Goal: Task Accomplishment & Management: Manage account settings

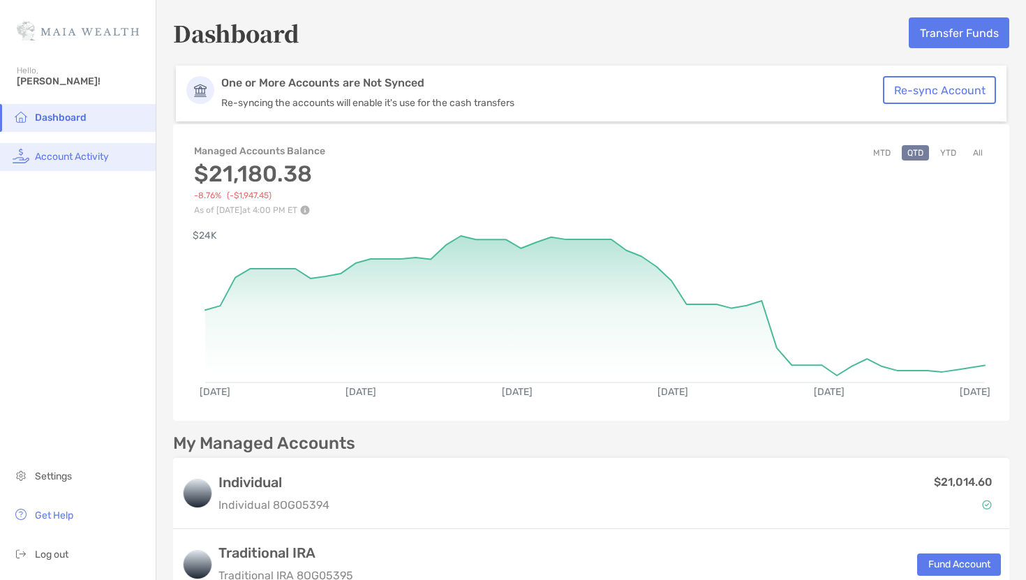
click at [92, 145] on li "Account Activity" at bounding box center [78, 157] width 156 height 28
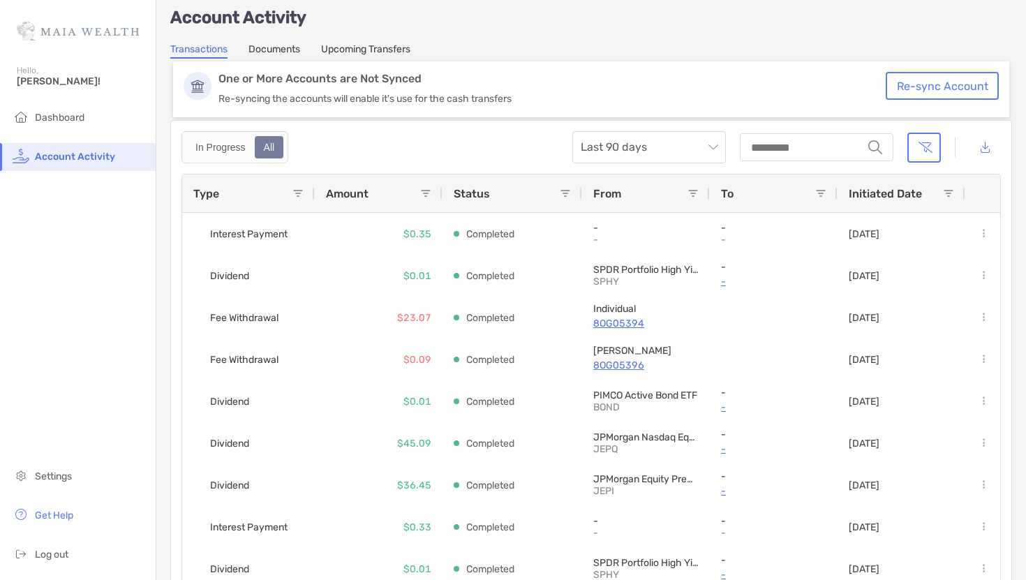
scroll to position [24, 0]
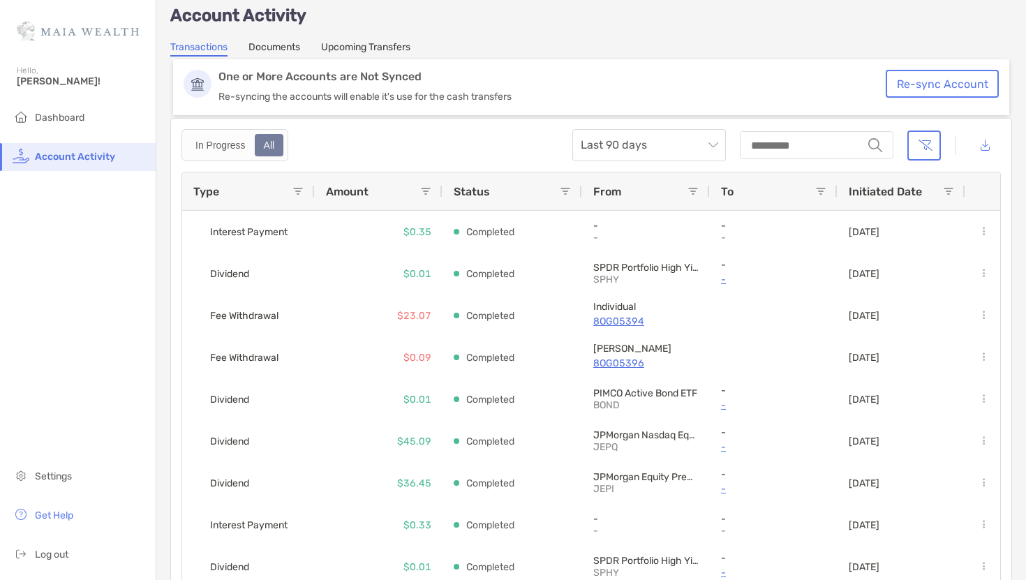
click at [291, 46] on link "Documents" at bounding box center [274, 48] width 52 height 15
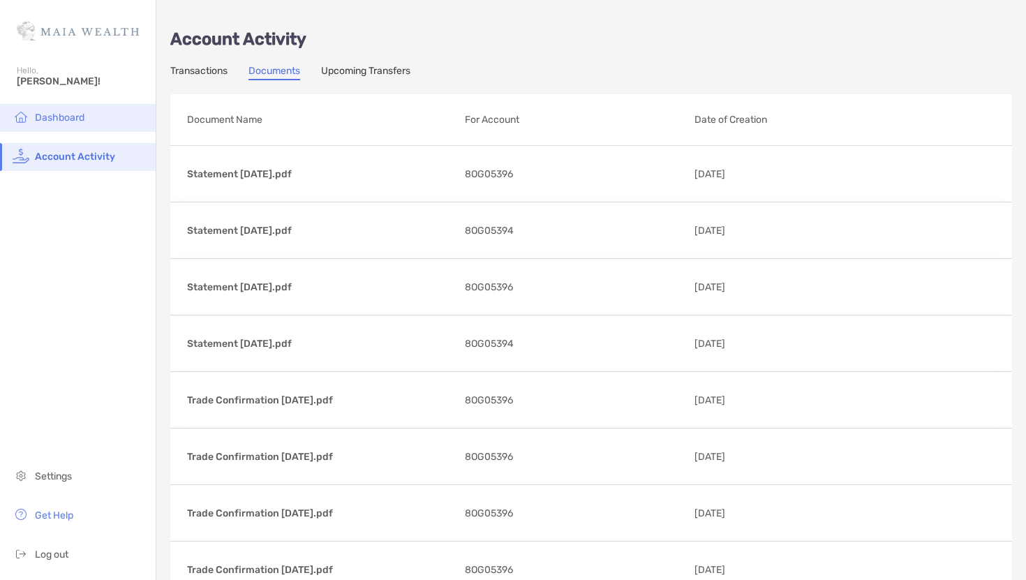
click at [48, 114] on span "Dashboard" at bounding box center [60, 118] width 50 height 12
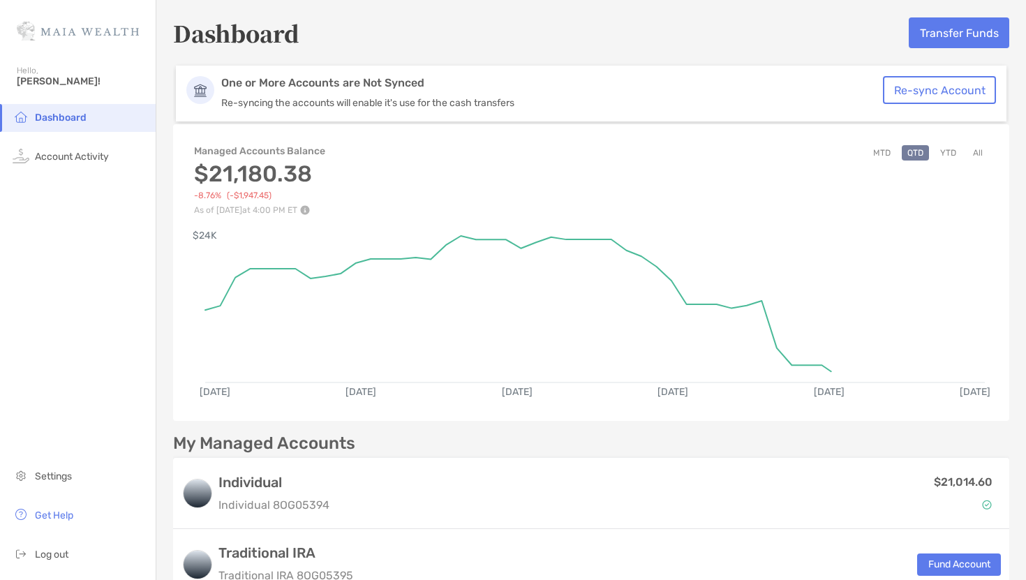
scroll to position [48, 0]
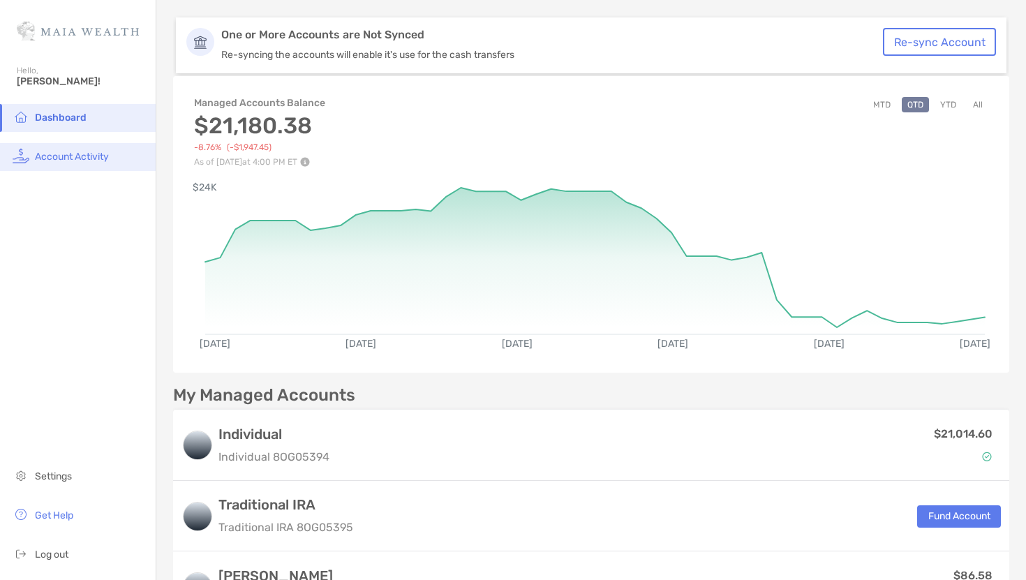
click at [70, 163] on li "Account Activity" at bounding box center [78, 157] width 156 height 28
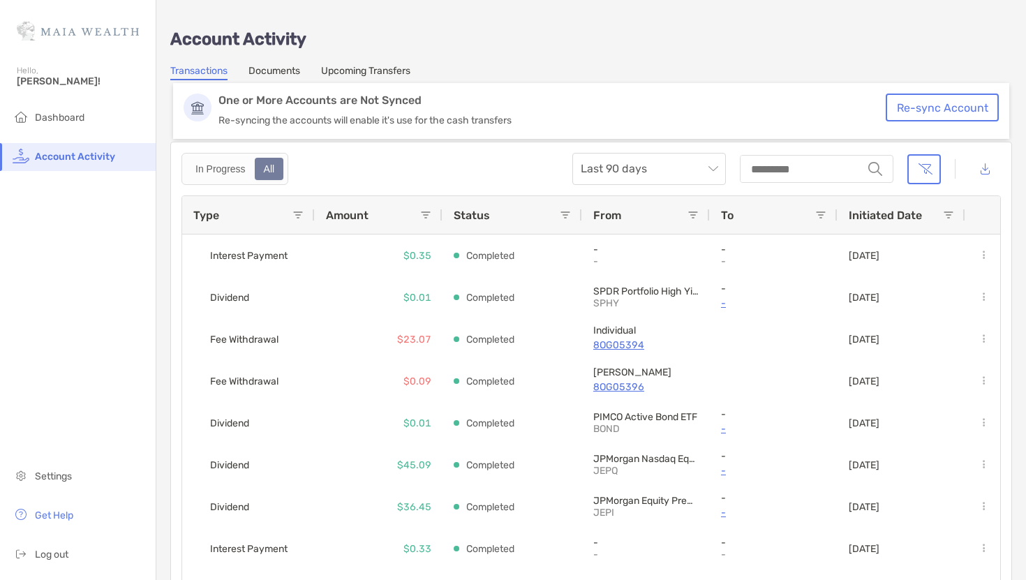
click at [283, 66] on link "Documents" at bounding box center [274, 72] width 52 height 15
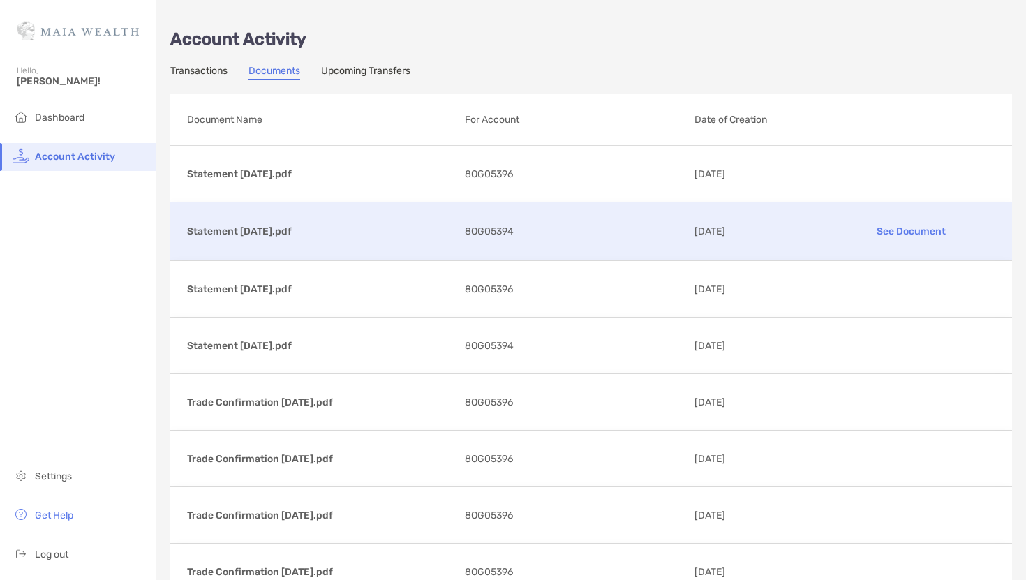
click at [910, 229] on p "See Document" at bounding box center [910, 231] width 169 height 24
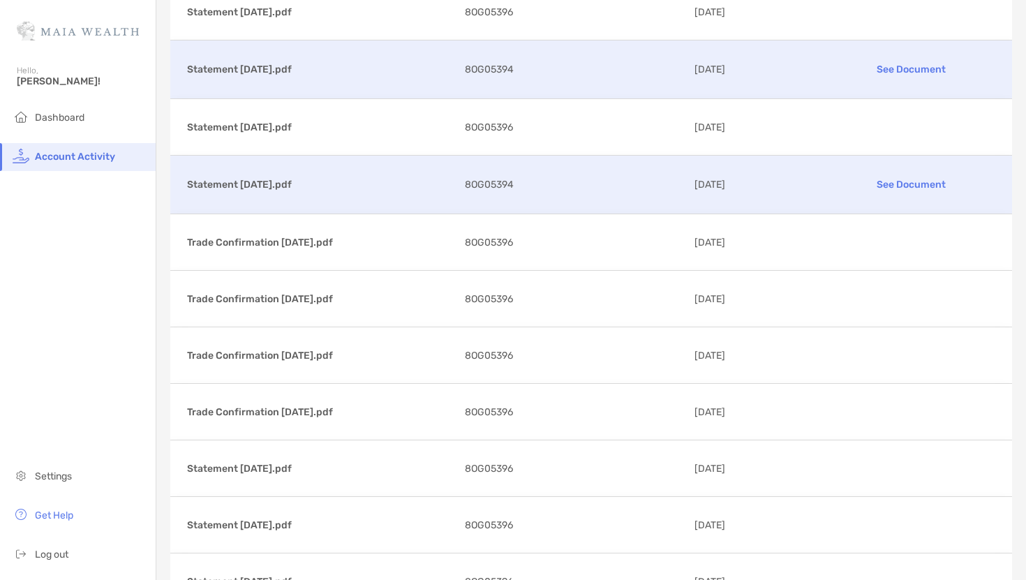
scroll to position [163, 0]
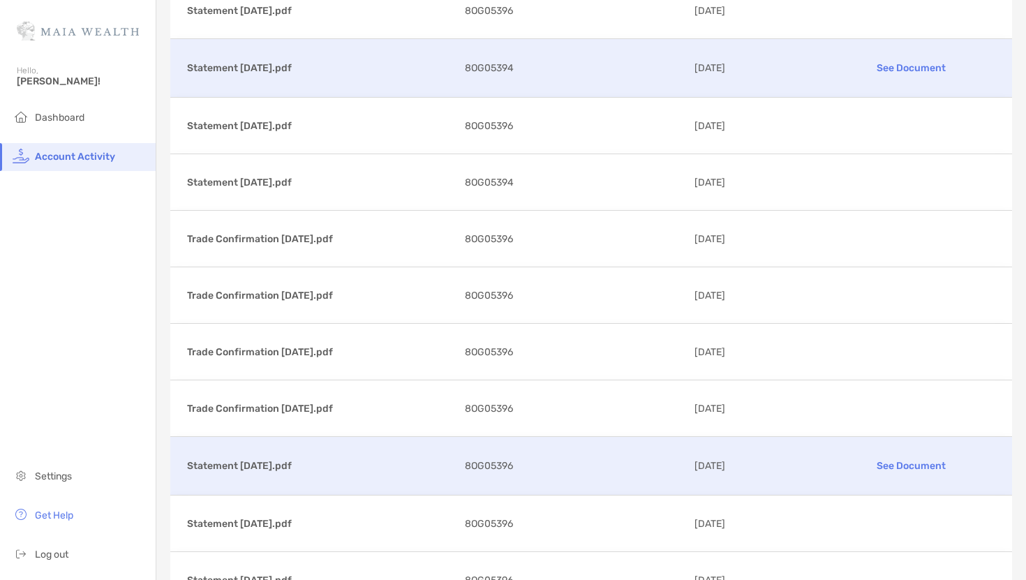
click at [887, 463] on p "See Document" at bounding box center [910, 466] width 169 height 24
